Goal: Check status: Check status

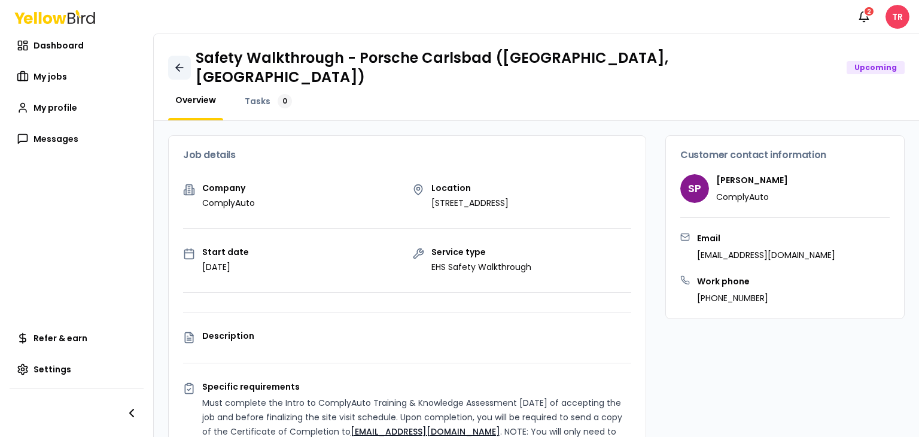
click at [184, 61] on link at bounding box center [179, 68] width 23 height 24
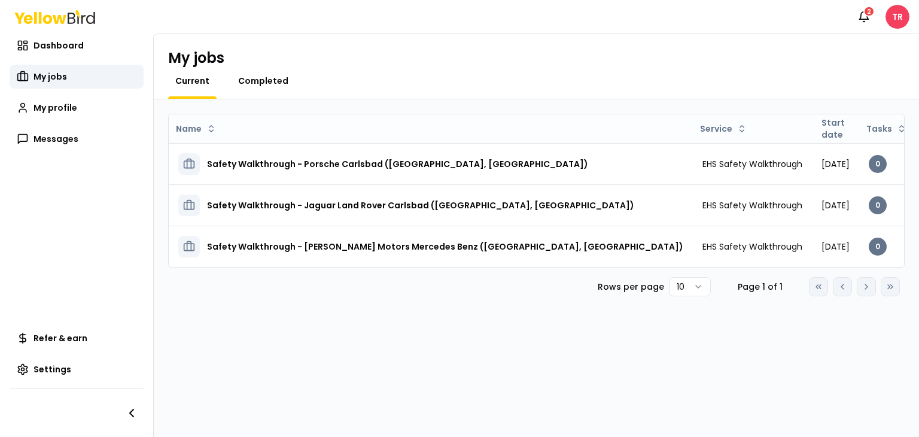
click at [280, 86] on span "Completed" at bounding box center [263, 81] width 50 height 12
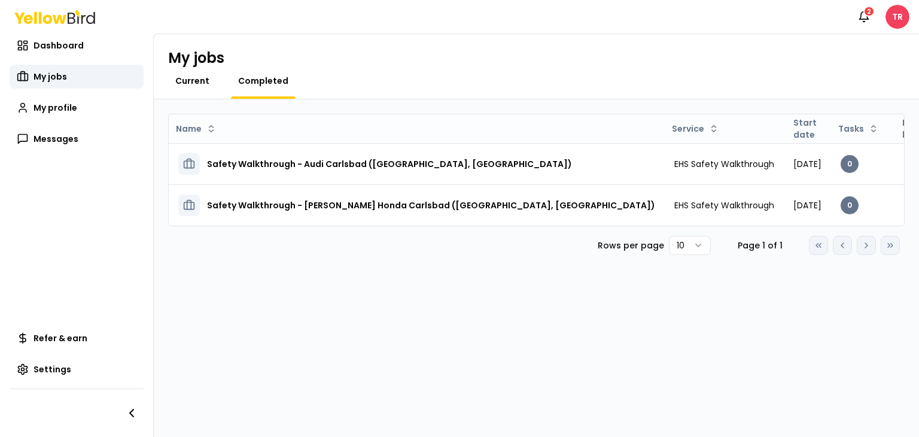
click at [193, 84] on span "Current" at bounding box center [192, 81] width 34 height 12
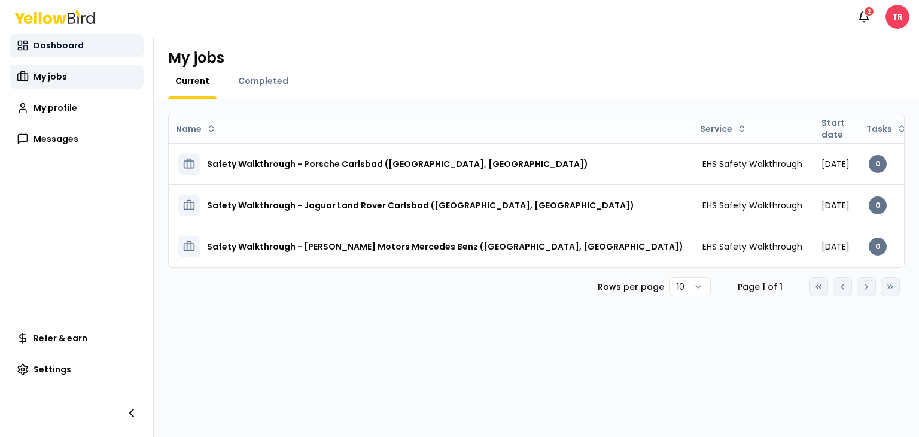
click at [64, 48] on span "Dashboard" at bounding box center [58, 45] width 50 height 12
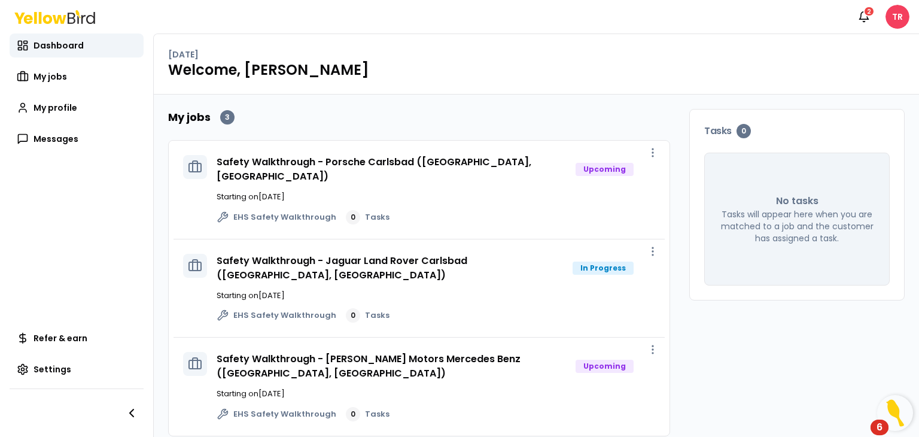
click at [338, 239] on div "Safety Walkthrough - Jaguar Land Rover Carlsbad (Carlsbad, [GEOGRAPHIC_DATA]) I…" at bounding box center [418, 288] width 491 height 99
click at [353, 254] on link "Safety Walkthrough - Jaguar Land Rover Carlsbad ([GEOGRAPHIC_DATA], [GEOGRAPHIC…" at bounding box center [341, 268] width 251 height 28
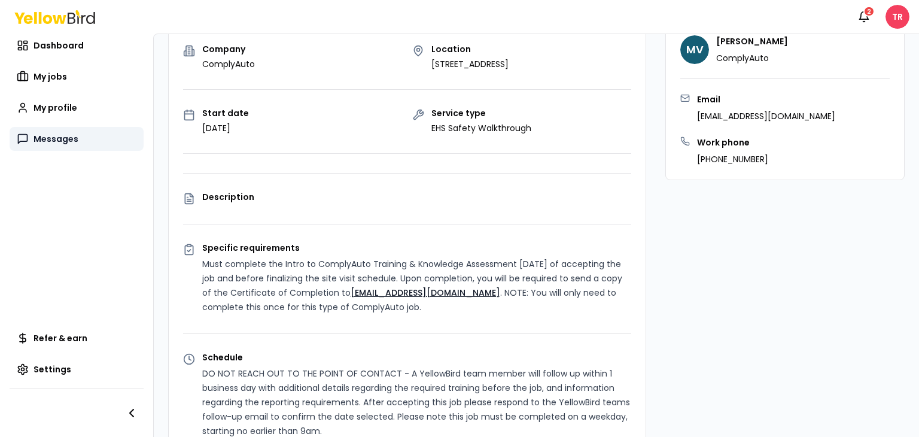
scroll to position [120, 0]
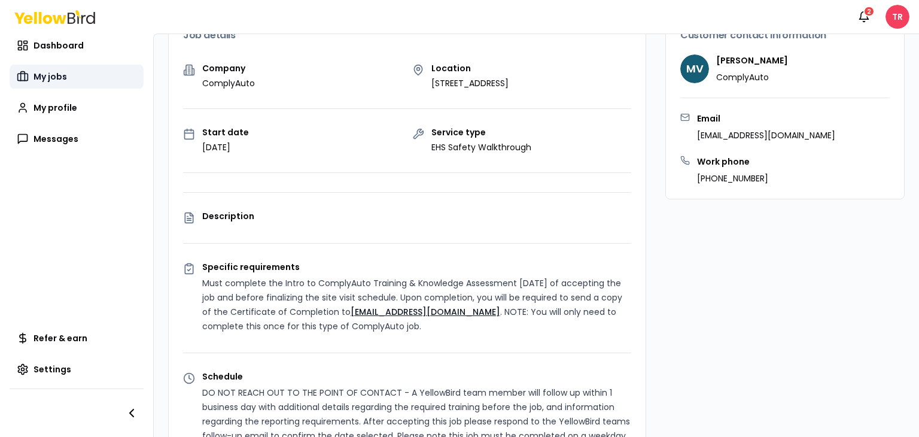
click at [45, 74] on span "My jobs" at bounding box center [49, 77] width 33 height 12
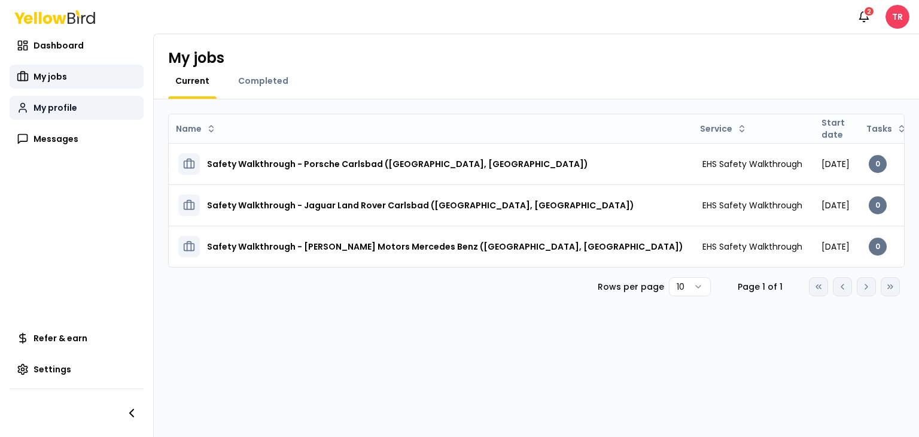
click at [56, 113] on span "My profile" at bounding box center [55, 108] width 44 height 12
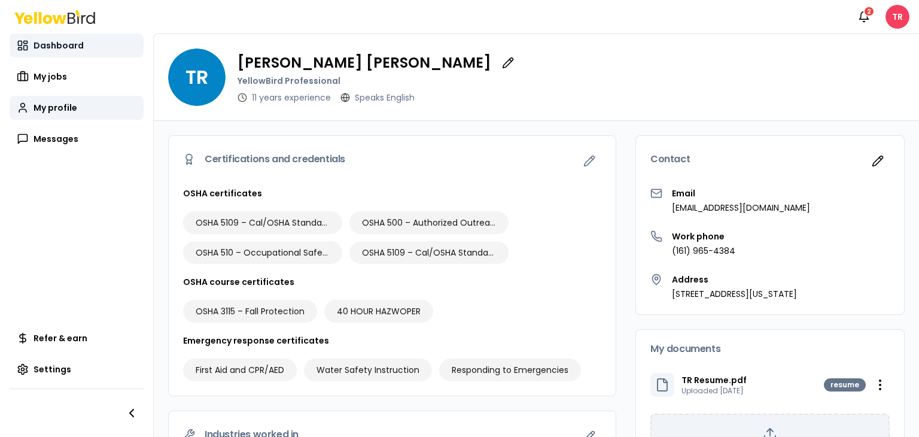
click at [54, 47] on span "Dashboard" at bounding box center [58, 45] width 50 height 12
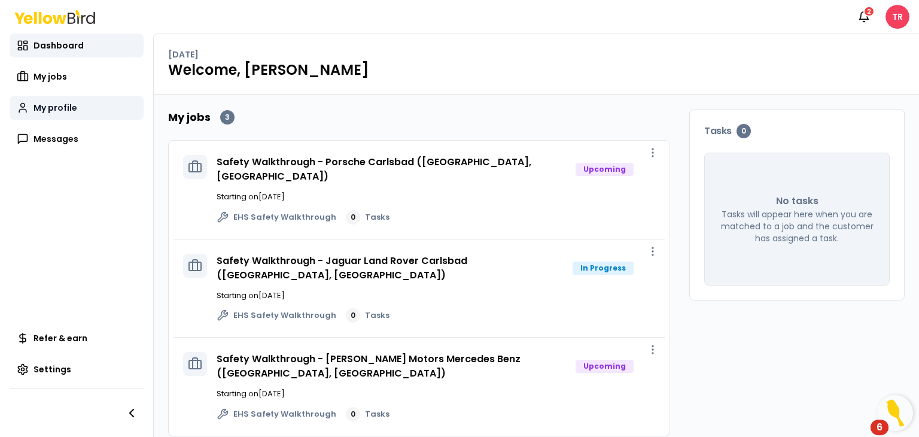
click at [69, 114] on link "My profile" at bounding box center [77, 108] width 134 height 24
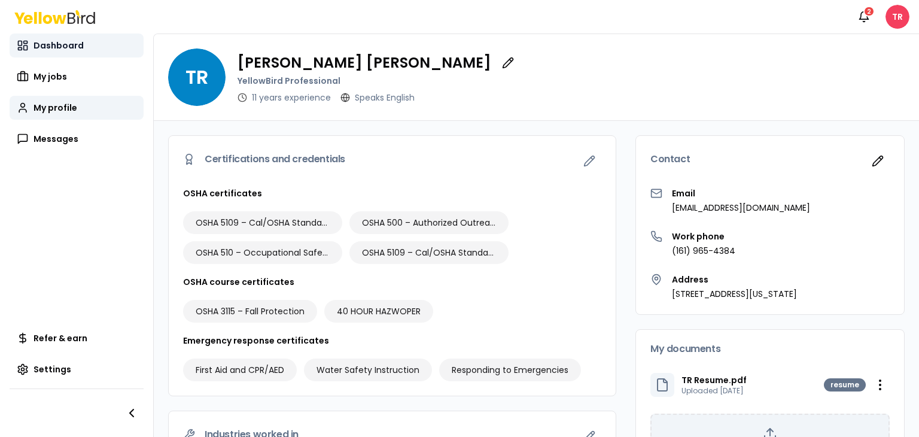
click at [39, 46] on span "Dashboard" at bounding box center [58, 45] width 50 height 12
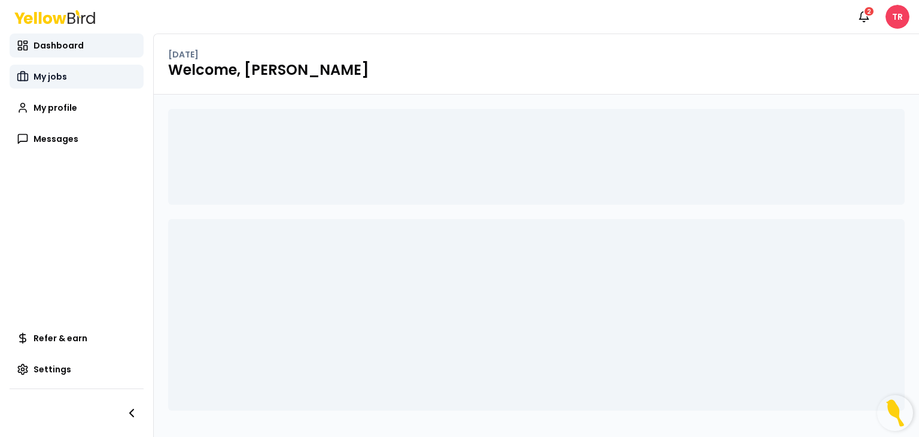
click at [56, 75] on span "My jobs" at bounding box center [49, 77] width 33 height 12
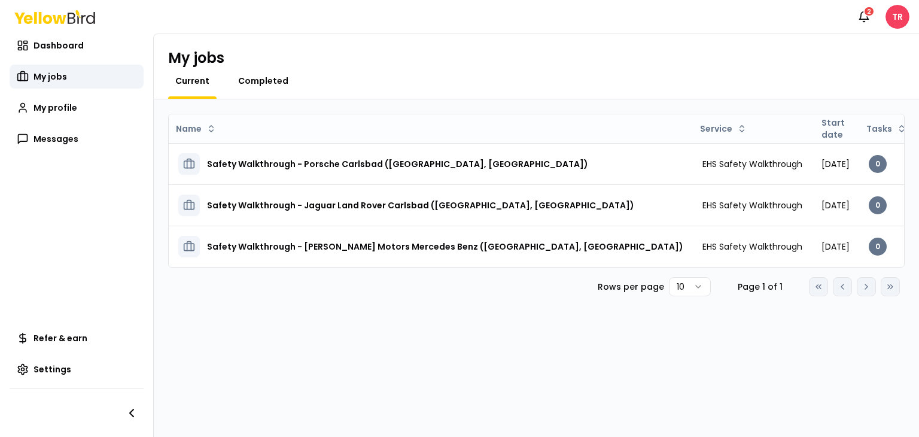
click at [261, 83] on span "Completed" at bounding box center [263, 81] width 50 height 12
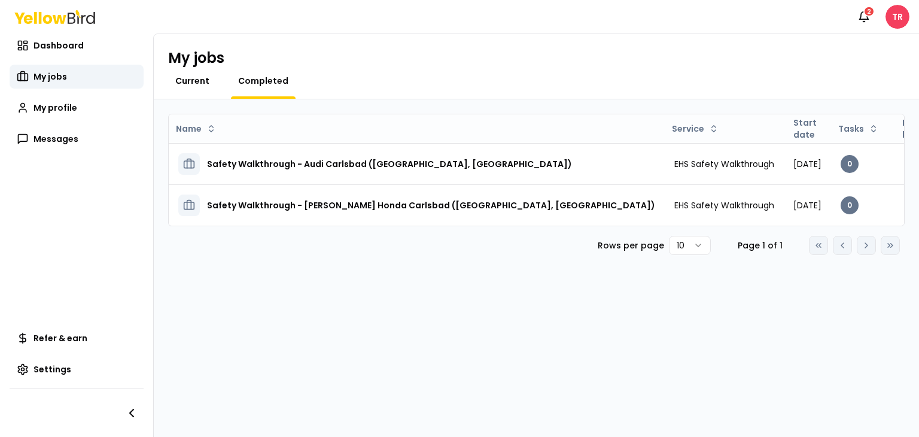
click at [188, 84] on span "Current" at bounding box center [192, 81] width 34 height 12
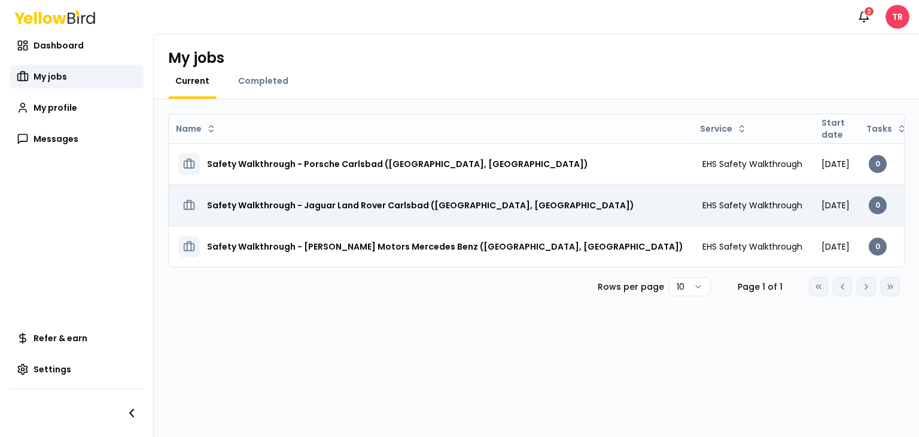
click at [237, 207] on h3 "Safety Walkthrough - Jaguar Land Rover Carlsbad ([GEOGRAPHIC_DATA], [GEOGRAPHIC…" at bounding box center [420, 205] width 427 height 22
